Goal: Information Seeking & Learning: Learn about a topic

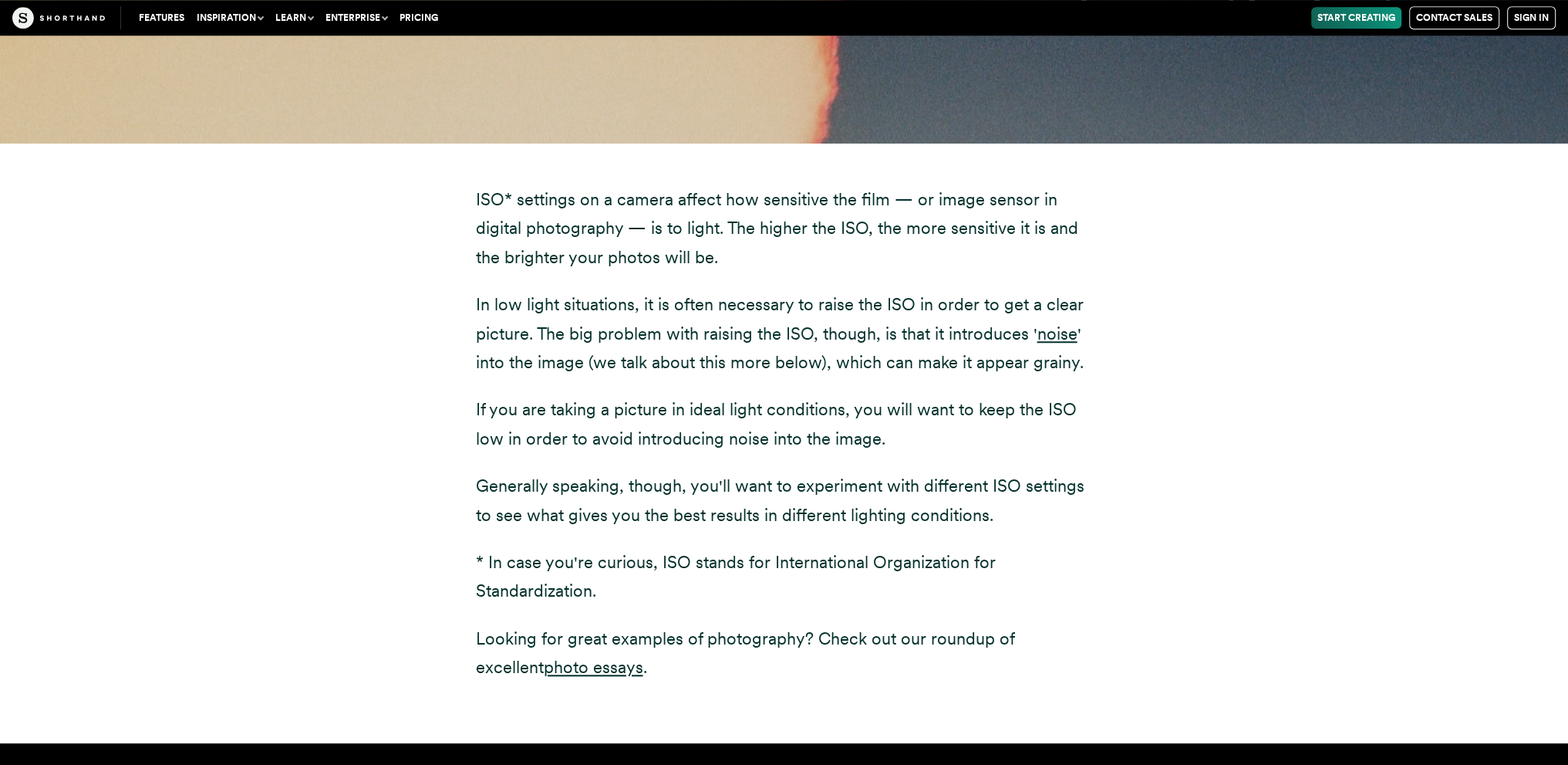
scroll to position [1930, 0]
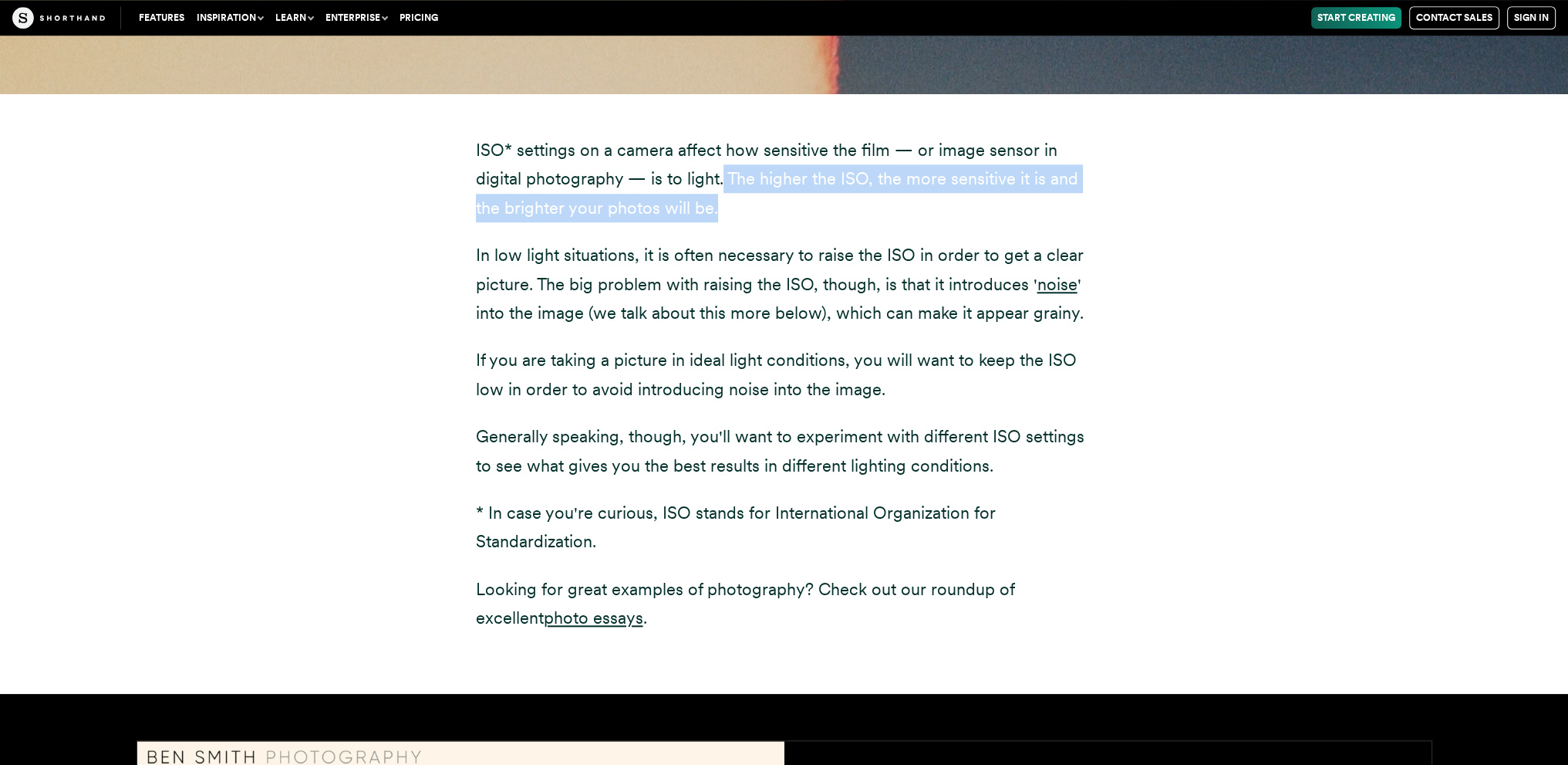
drag, startPoint x: 721, startPoint y: 175, endPoint x: 724, endPoint y: 203, distance: 28.2
click at [724, 203] on p "ISO* settings on a camera affect how sensitive the film — or image sensor in di…" at bounding box center [785, 178] width 618 height 86
copy p "The higher the ISO, the more sensitive it is and the brighter your photos will …"
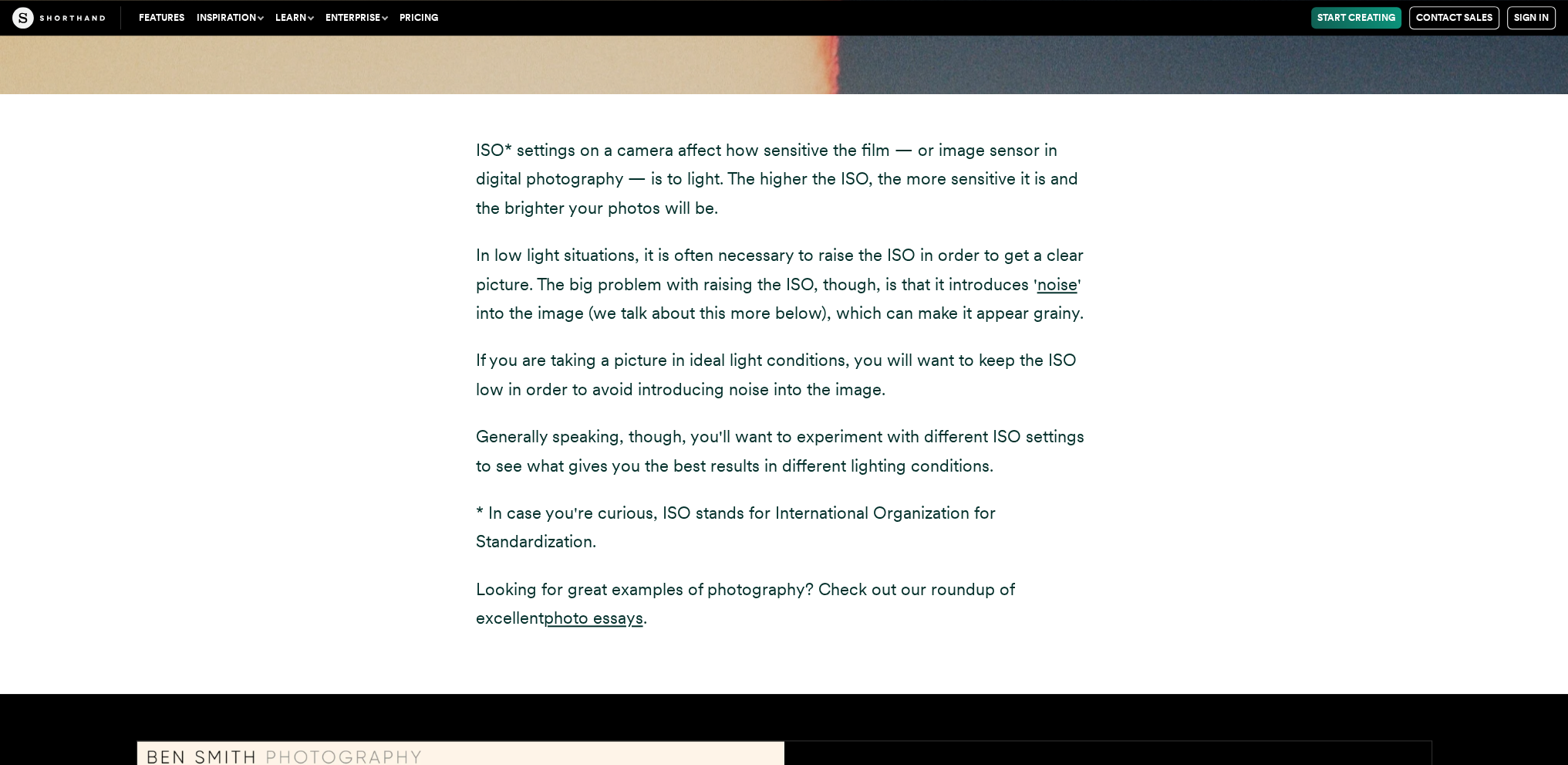
click at [793, 330] on div "ISO* settings on a camera affect how sensitive the film — or image sensor in di…" at bounding box center [785, 383] width 618 height 497
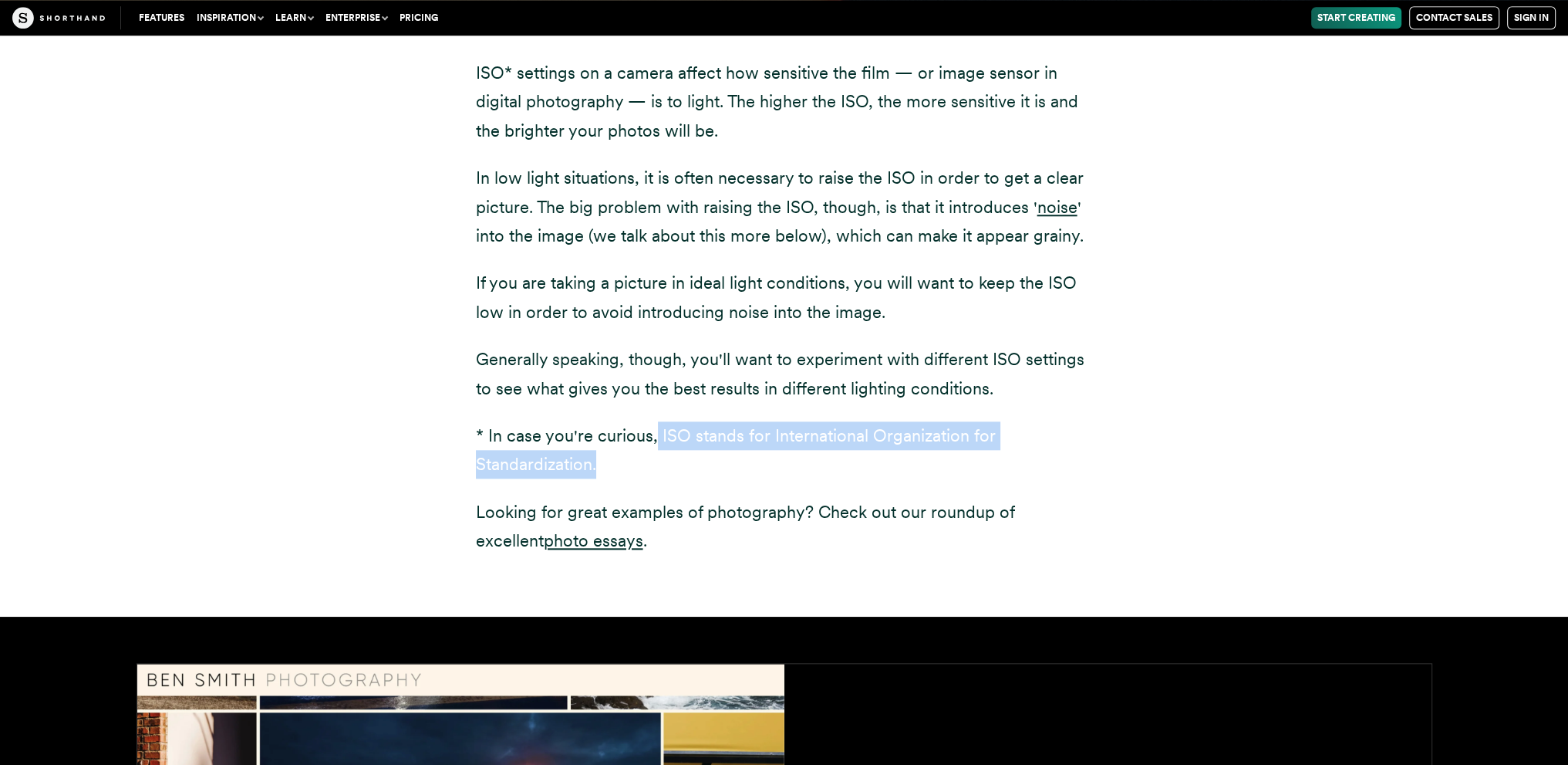
drag, startPoint x: 655, startPoint y: 435, endPoint x: 610, endPoint y: 468, distance: 55.8
click at [610, 468] on p "* In case you're curious, ISO stands for International Organization for Standar…" at bounding box center [785, 450] width 618 height 58
copy p "ISO stands for International Organization for Standardization."
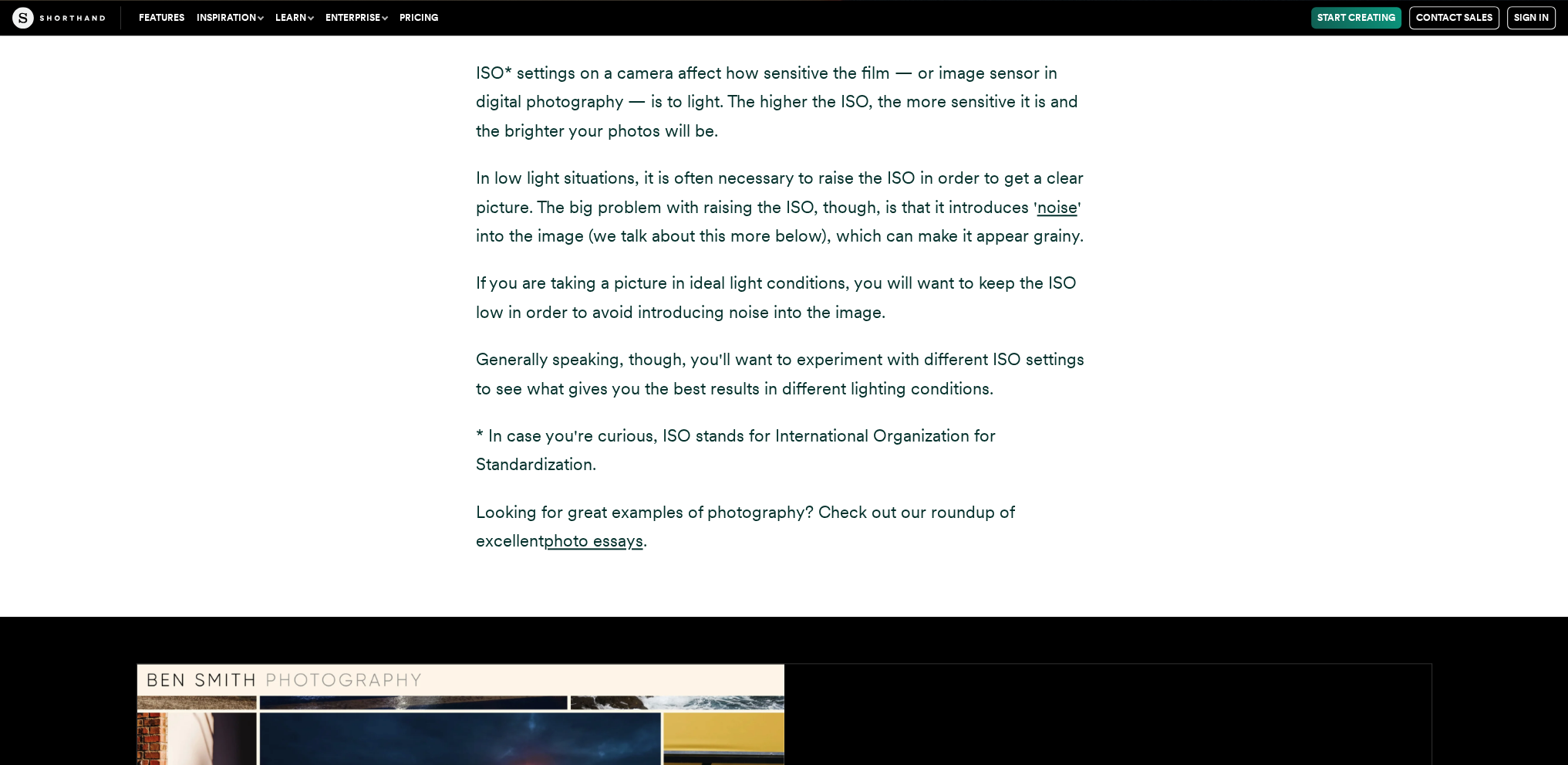
click at [447, 306] on div "ISO* settings on a camera affect how sensitive the film — or image sensor in di…" at bounding box center [784, 317] width 678 height 600
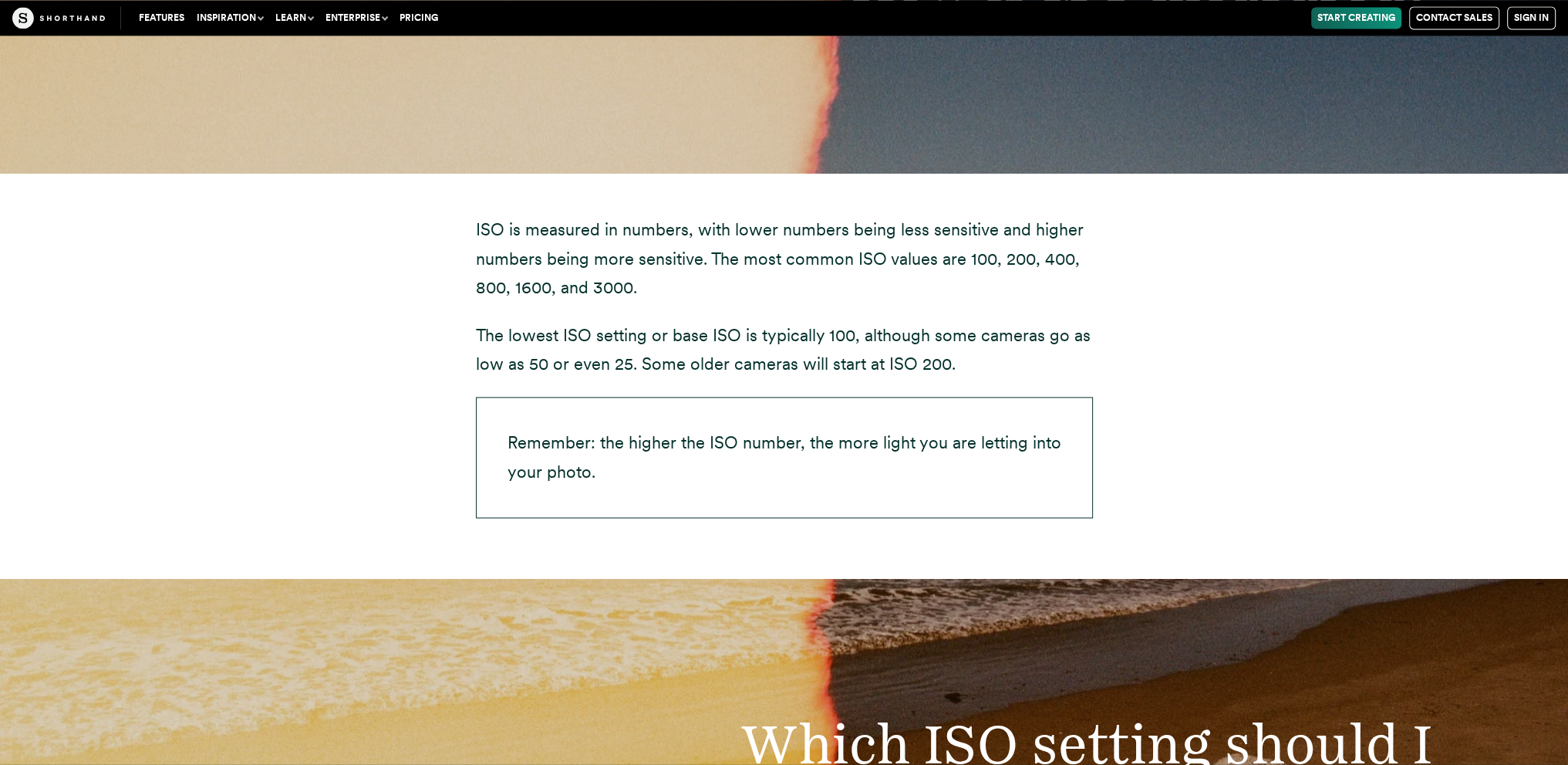
scroll to position [3319, 0]
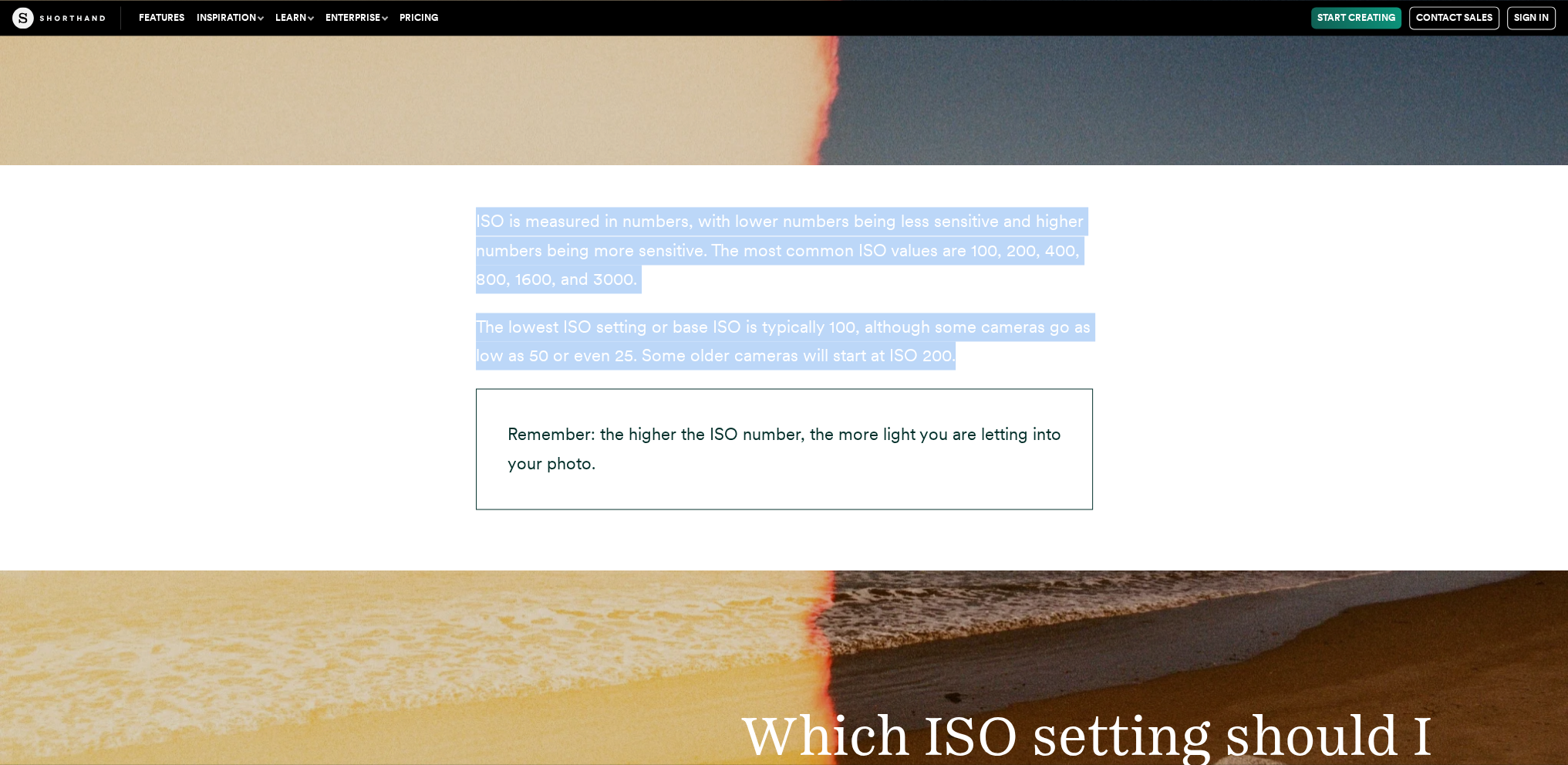
drag, startPoint x: 460, startPoint y: 218, endPoint x: 976, endPoint y: 355, distance: 533.9
click at [976, 355] on div "ISO is measured in numbers, with lower numbers being less sensitive and higher …" at bounding box center [784, 367] width 678 height 406
copy div "ISO is measured in numbers, with lower numbers being less sensitive and higher …"
click at [752, 288] on p "ISO is measured in numbers, with lower numbers being less sensitive and higher …" at bounding box center [785, 250] width 618 height 86
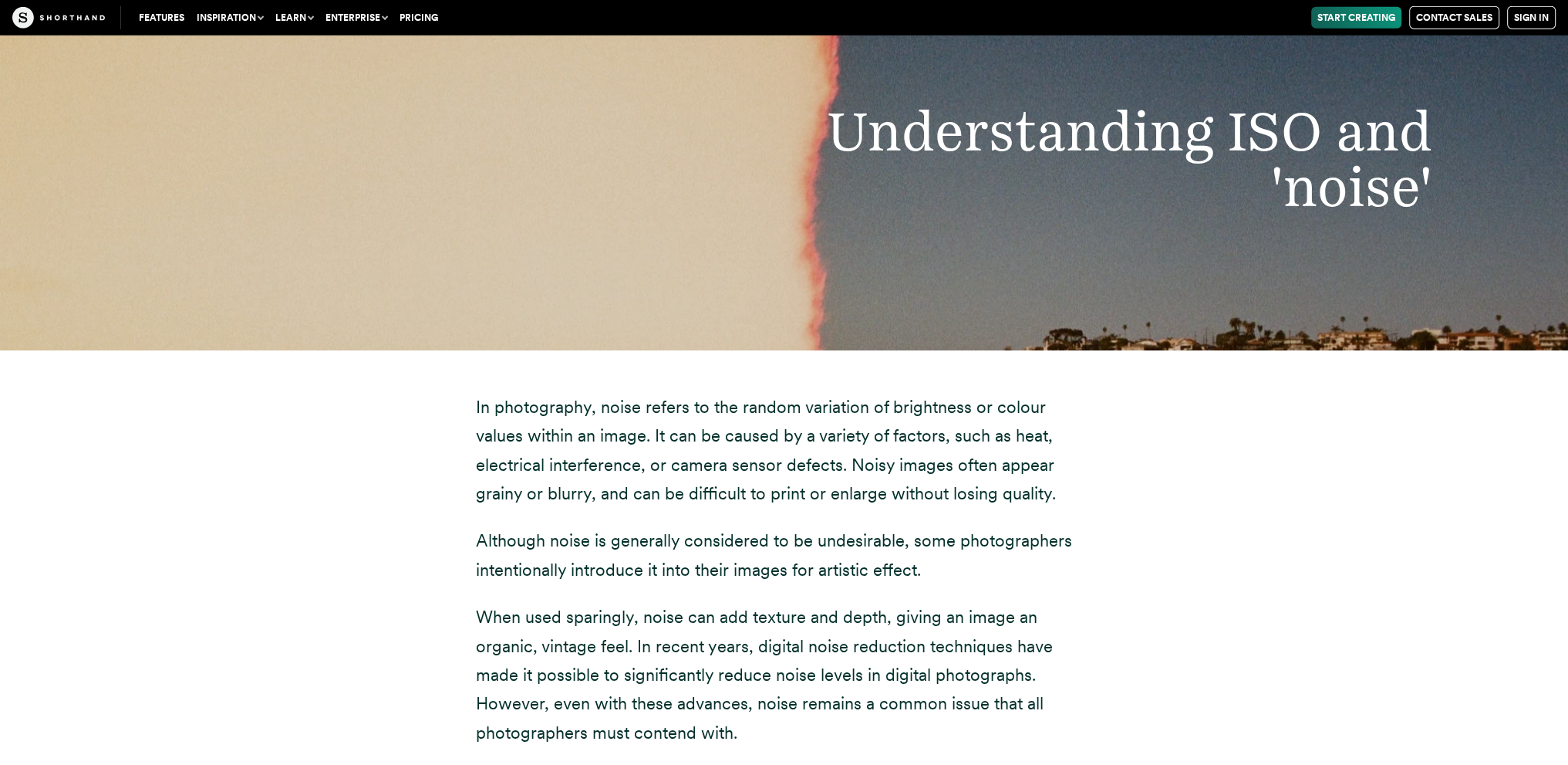
scroll to position [5866, 0]
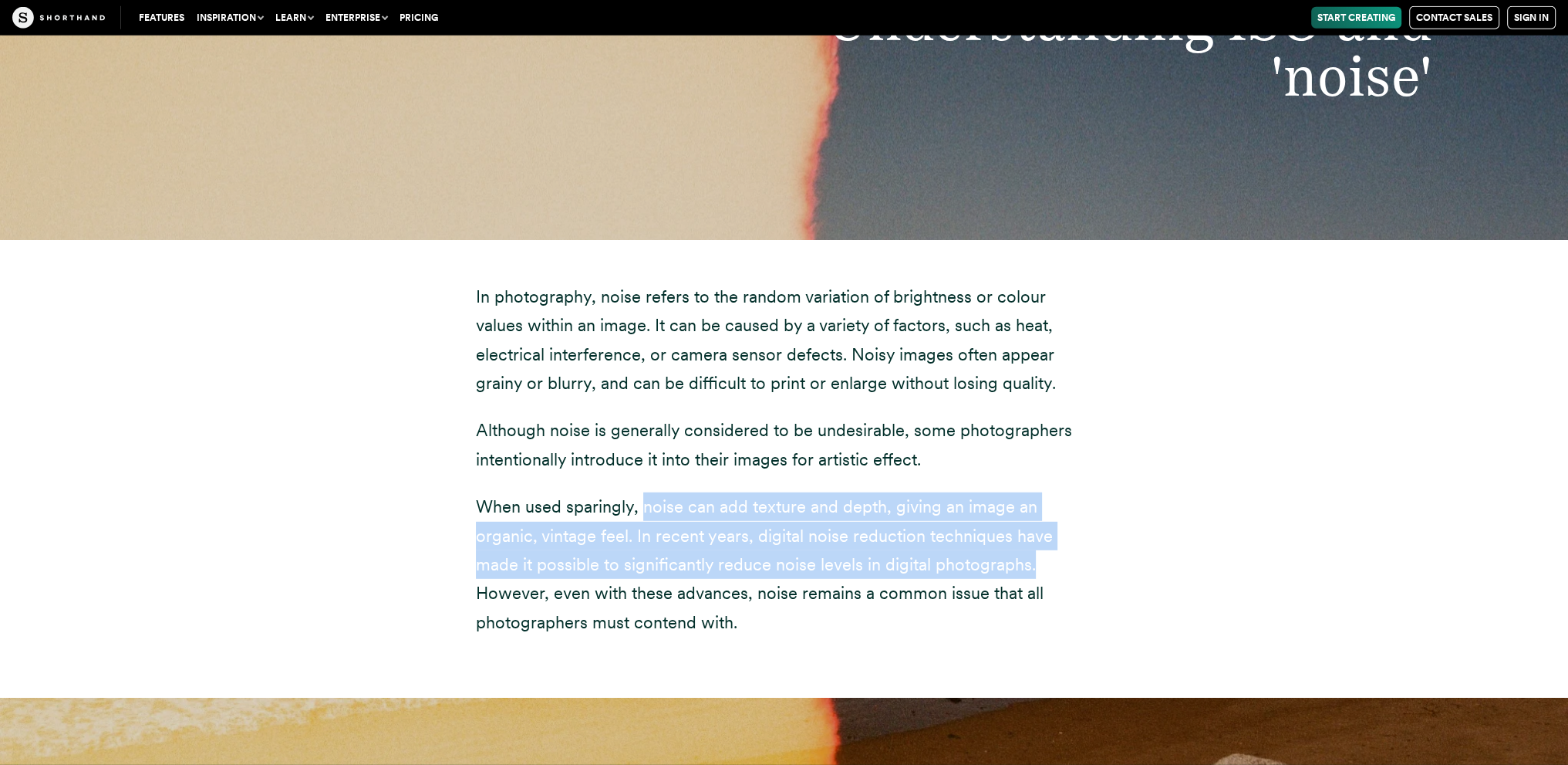
drag, startPoint x: 641, startPoint y: 477, endPoint x: 1074, endPoint y: 541, distance: 437.7
click at [1074, 541] on p "When used sparingly, noise can add texture and depth, giving an image an organi…" at bounding box center [785, 565] width 618 height 144
copy p "noise can add texture and depth, giving an image an organic, vintage feel. In r…"
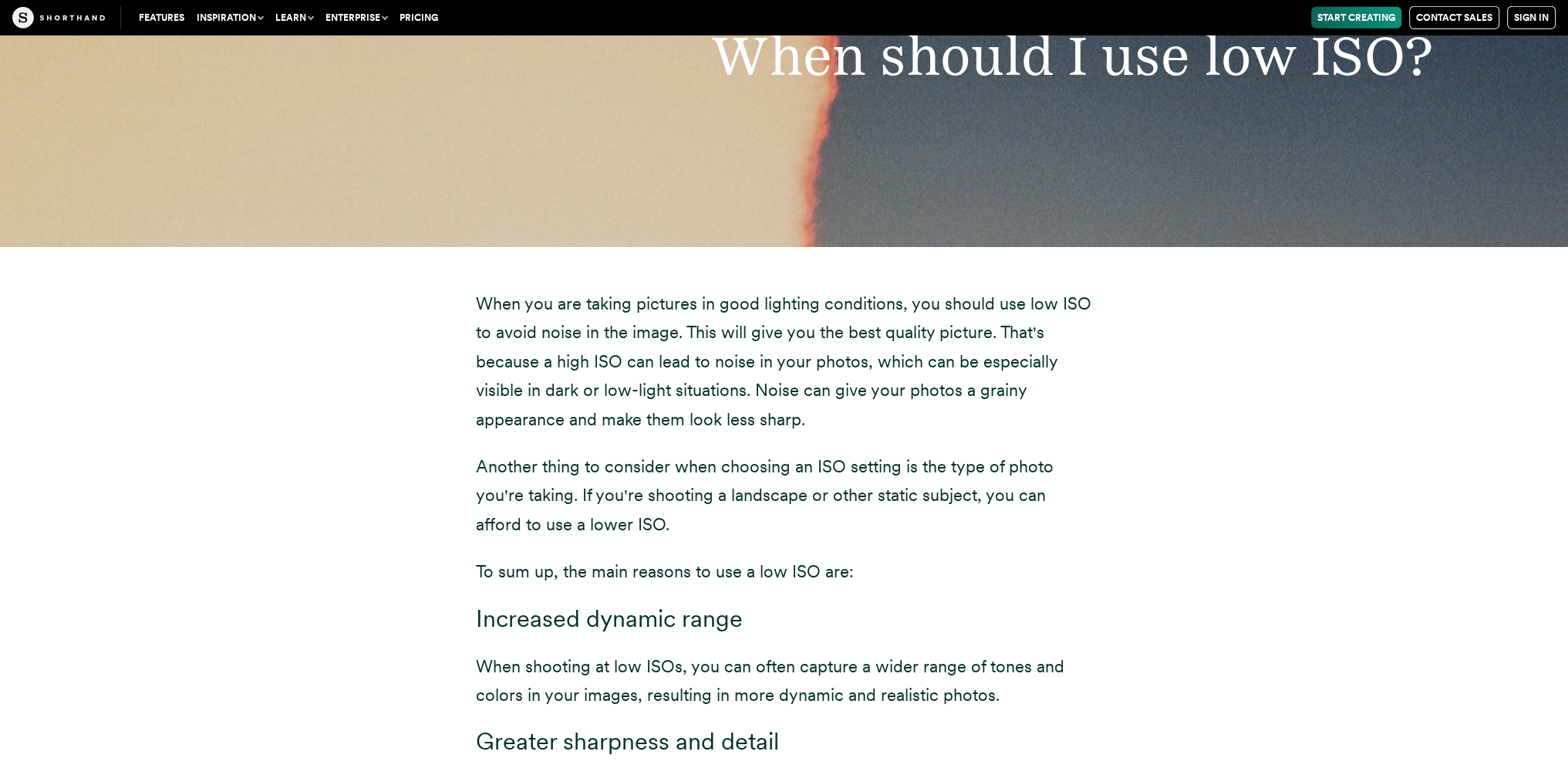
scroll to position [6716, 0]
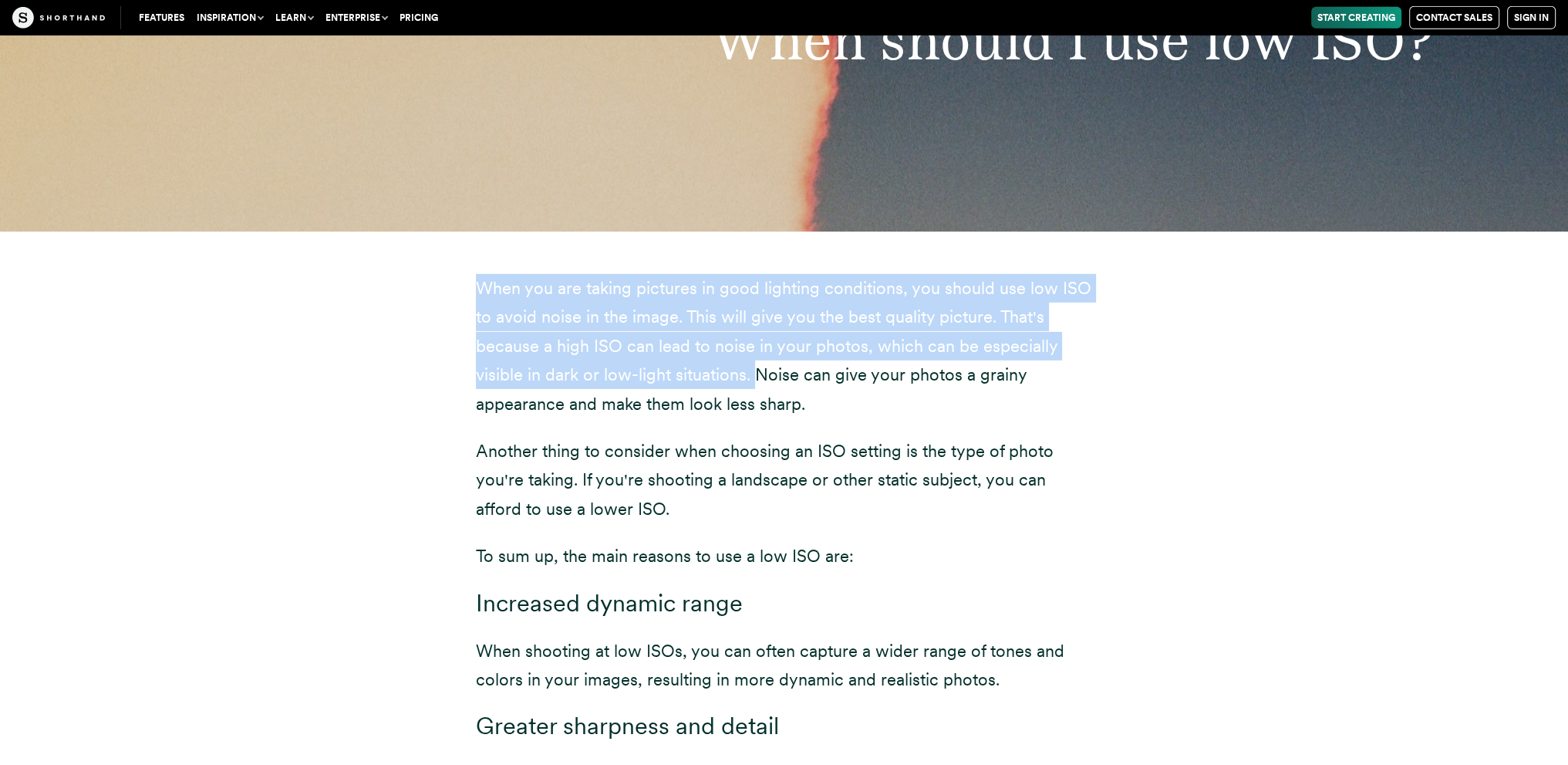
drag, startPoint x: 467, startPoint y: 260, endPoint x: 752, endPoint y: 360, distance: 302.0
click at [752, 360] on div "When you are taking pictures in good lighting conditions, you should use low IS…" at bounding box center [784, 616] width 678 height 770
copy p "When you are taking pictures in good lighting conditions, you should use low IS…"
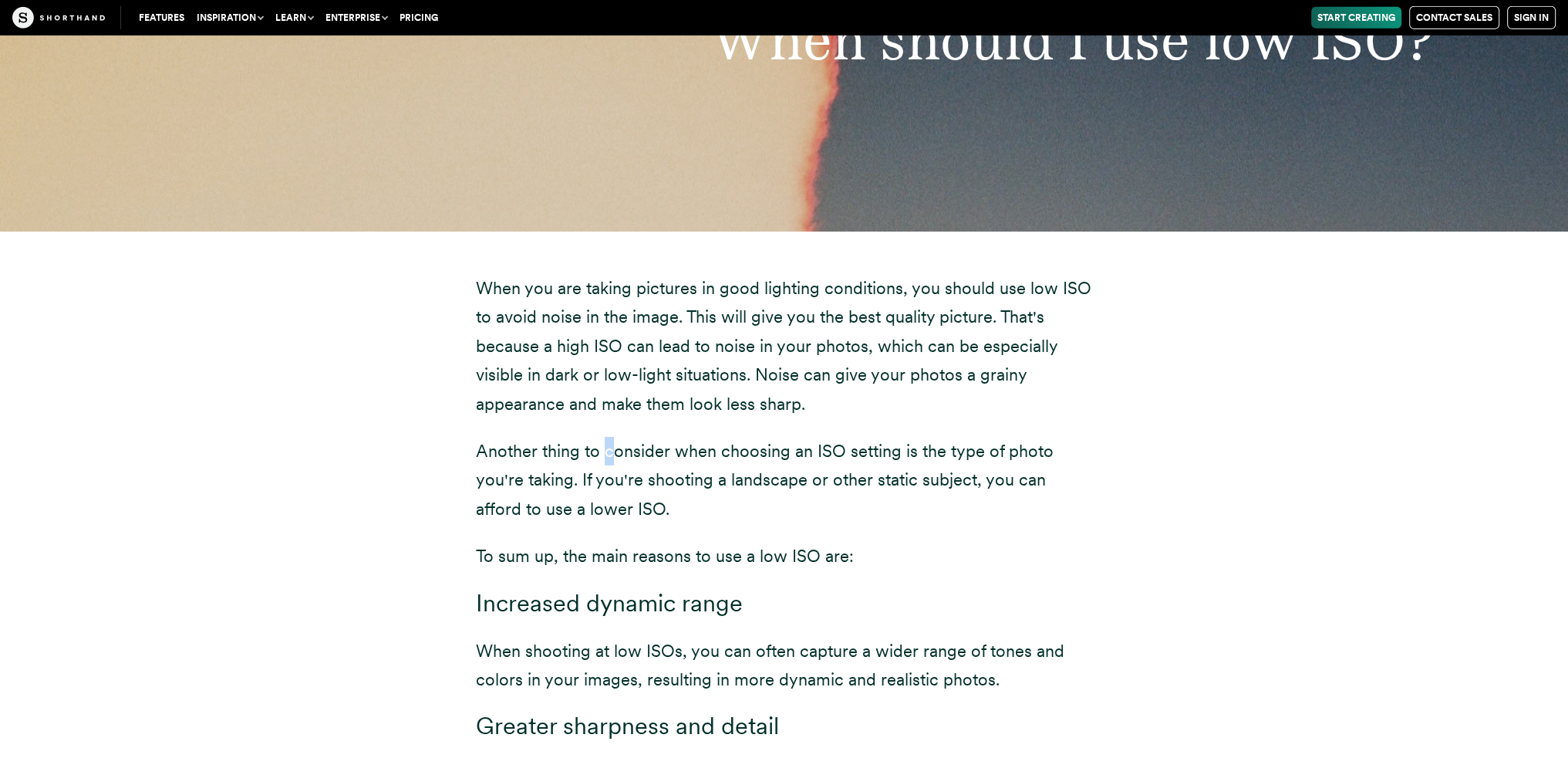
click at [607, 437] on p "Another thing to consider when choosing an ISO setting is the type of photo you…" at bounding box center [785, 479] width 618 height 86
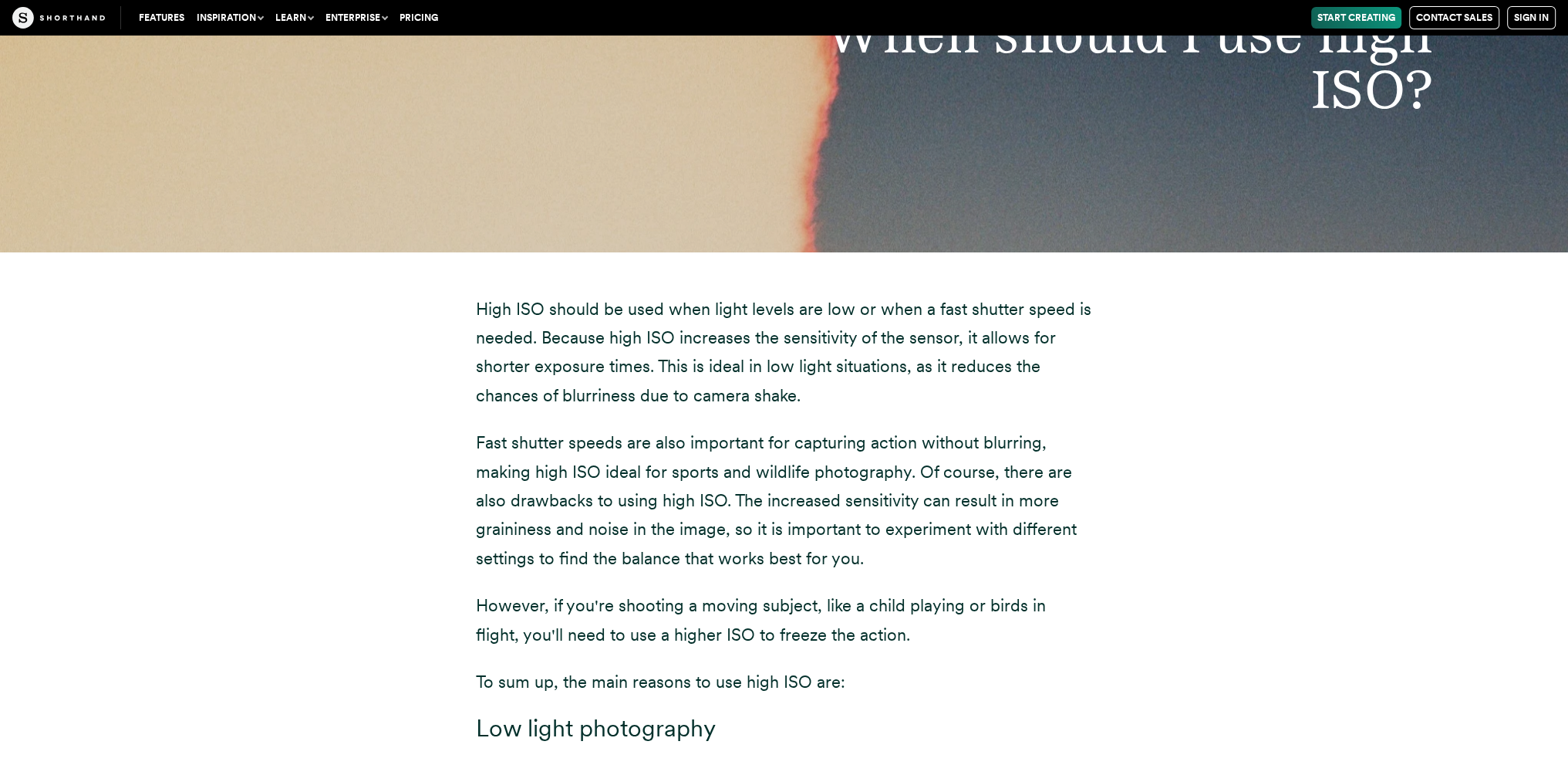
scroll to position [7873, 0]
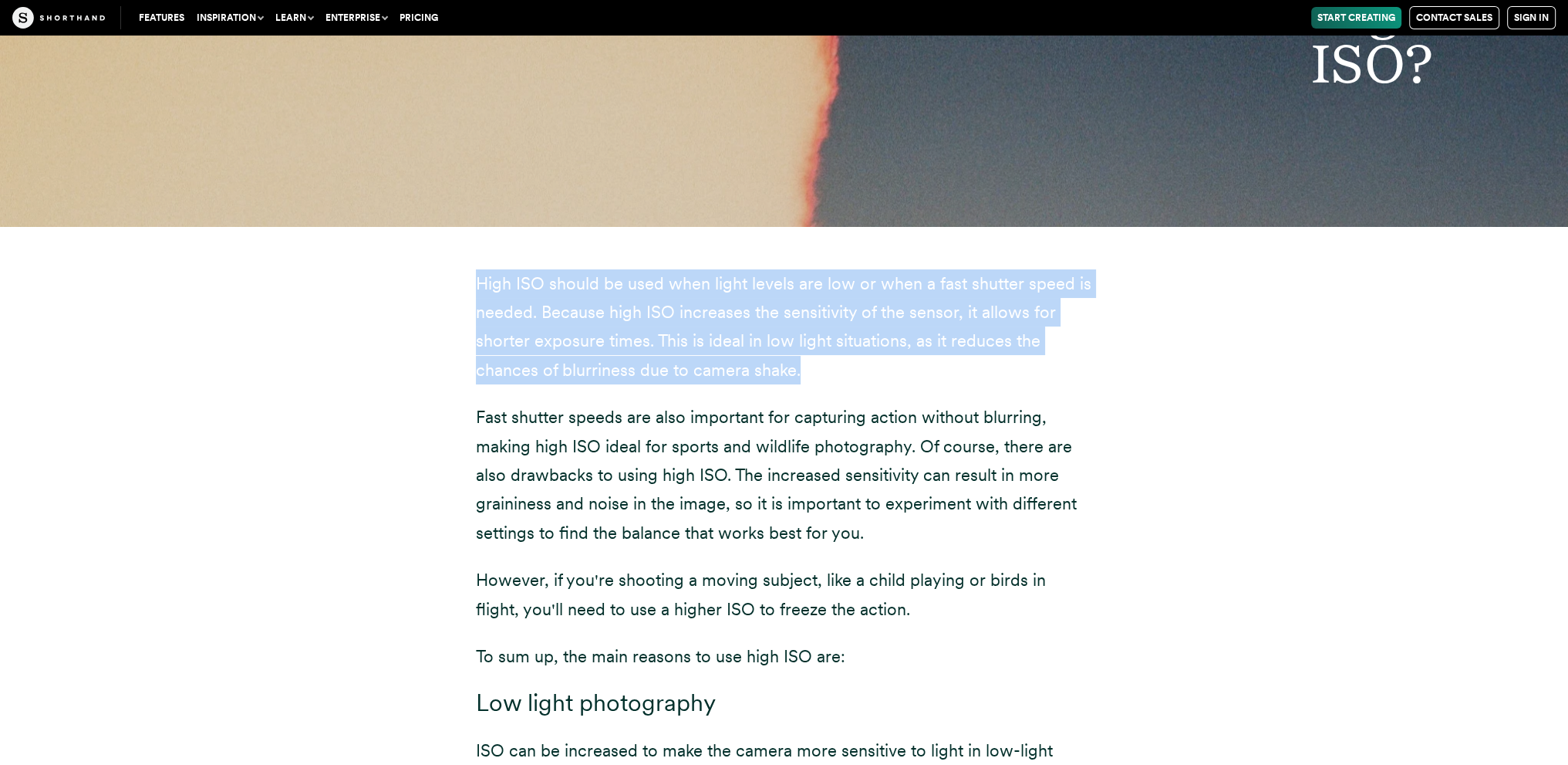
drag, startPoint x: 467, startPoint y: 257, endPoint x: 808, endPoint y: 342, distance: 351.4
click at [808, 342] on div "High ISO should be used when light levels are low or when a fast shutter speed …" at bounding box center [784, 664] width 678 height 875
copy p "High ISO should be used when light levels are low or when a fast shutter speed …"
